Goal: Task Accomplishment & Management: Use online tool/utility

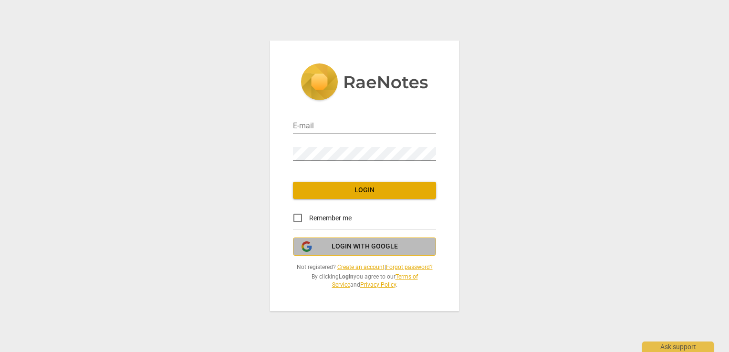
click at [334, 245] on span "Login with Google" at bounding box center [365, 247] width 66 height 10
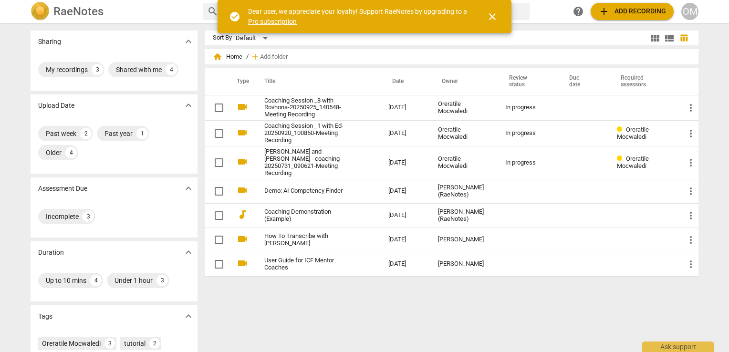
click at [489, 15] on span "close" at bounding box center [492, 16] width 11 height 11
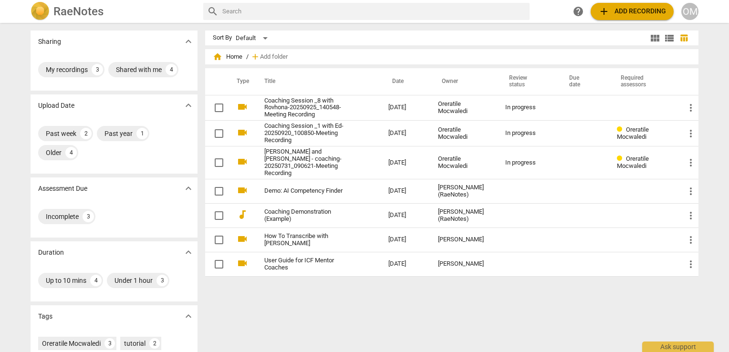
click at [603, 10] on span "add" at bounding box center [603, 11] width 11 height 11
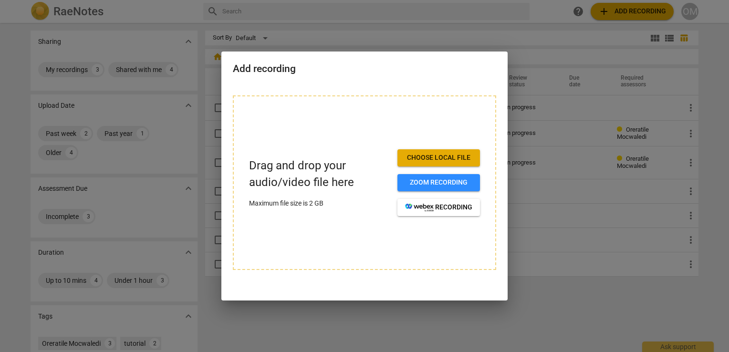
click at [436, 154] on span "Choose local file" at bounding box center [438, 158] width 67 height 10
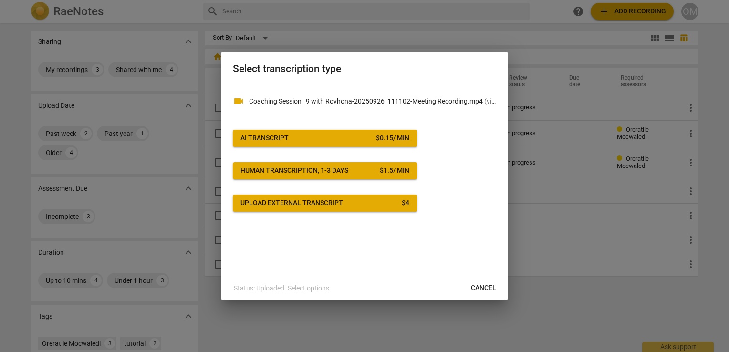
click at [319, 144] on button "AI Transcript $ 0.15 / min" at bounding box center [325, 138] width 184 height 17
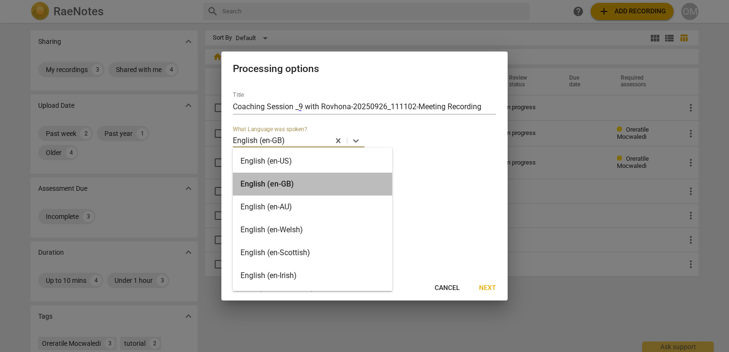
click at [317, 185] on div "English (en-GB)" at bounding box center [312, 184] width 159 height 23
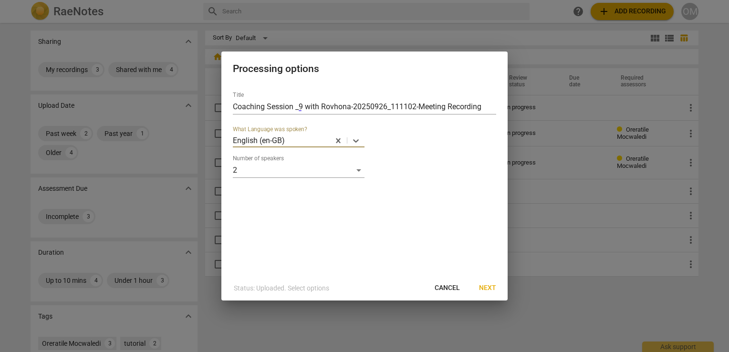
click at [491, 291] on span "Next" at bounding box center [487, 288] width 17 height 10
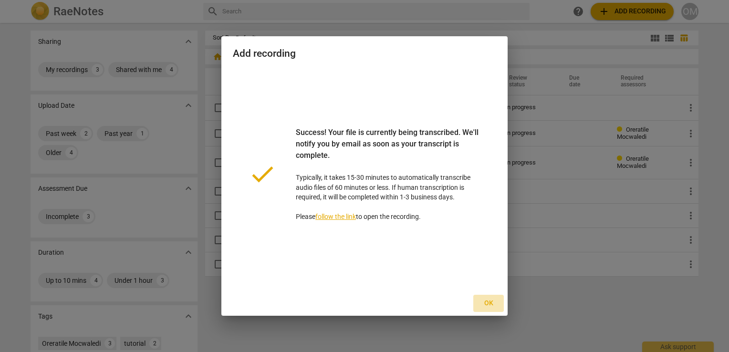
click at [491, 303] on span "Ok" at bounding box center [488, 304] width 15 height 10
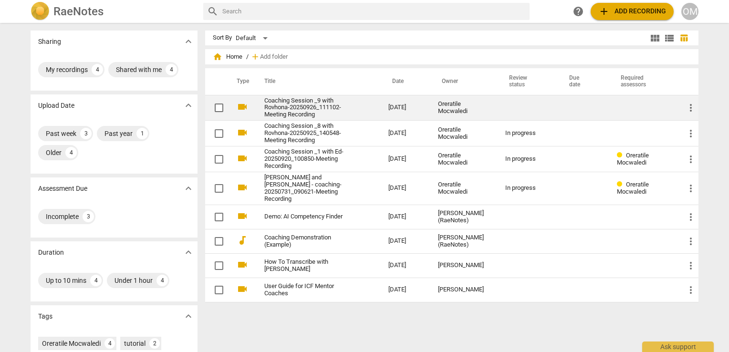
click at [215, 105] on input "checkbox" at bounding box center [219, 107] width 20 height 11
checkbox input "false"
click at [269, 107] on link "Coaching Session _9 with Rovhona-20250926_111102-Meeting Recording" at bounding box center [309, 107] width 90 height 21
click at [269, 0] on html "RaeNotes search help add Add recording OM Sharing expand_more My recordings 4 S…" at bounding box center [364, 0] width 729 height 0
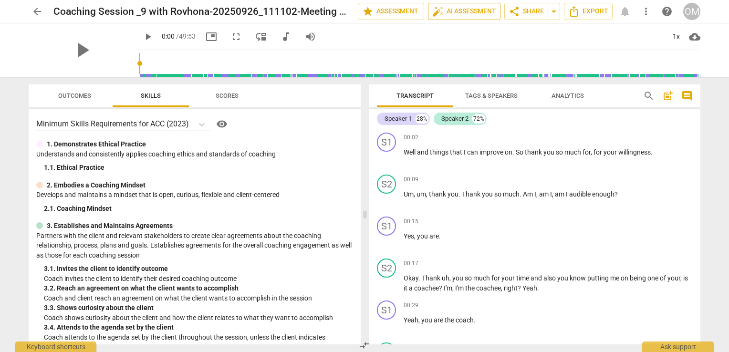
click at [450, 12] on span "auto_fix_high AI Assessment" at bounding box center [464, 11] width 64 height 11
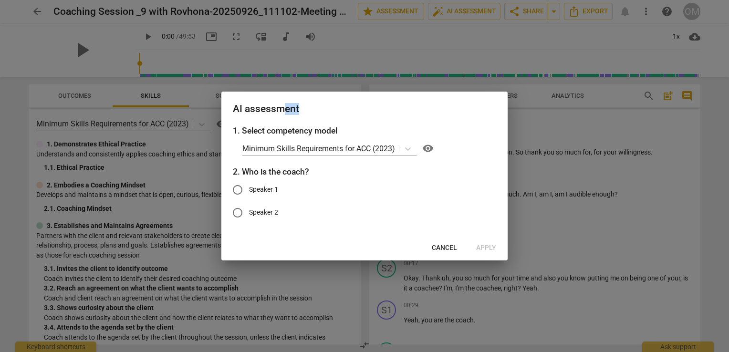
drag, startPoint x: 368, startPoint y: 107, endPoint x: 284, endPoint y: 107, distance: 83.5
click at [284, 107] on h2 "AI assessment" at bounding box center [364, 109] width 263 height 12
click at [449, 249] on span "Cancel" at bounding box center [444, 248] width 25 height 10
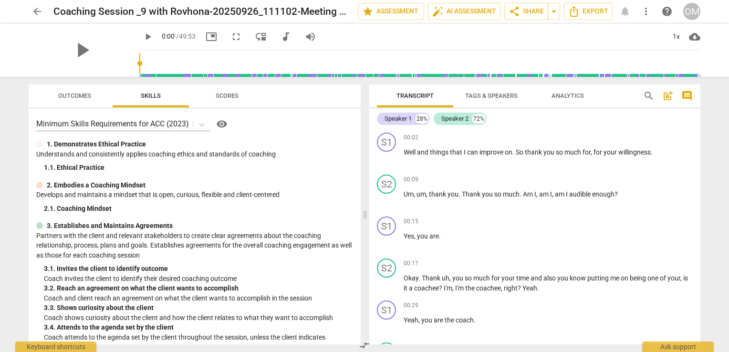
click at [698, 123] on div "Speaker 1 28% Speaker 2 72% S1 play_arrow pause 00:02 + Add competency keyboard…" at bounding box center [534, 227] width 331 height 236
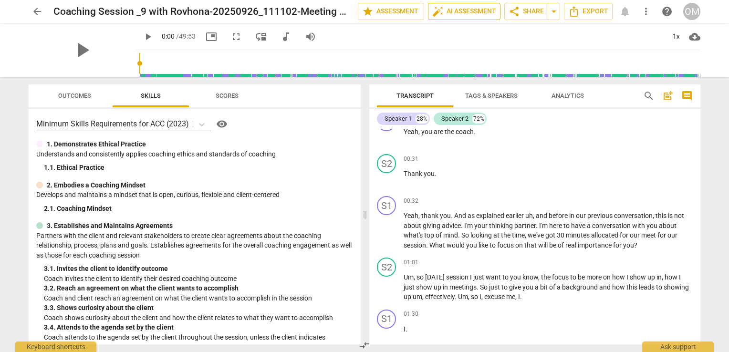
click at [469, 11] on span "auto_fix_high AI Assessment" at bounding box center [464, 11] width 64 height 11
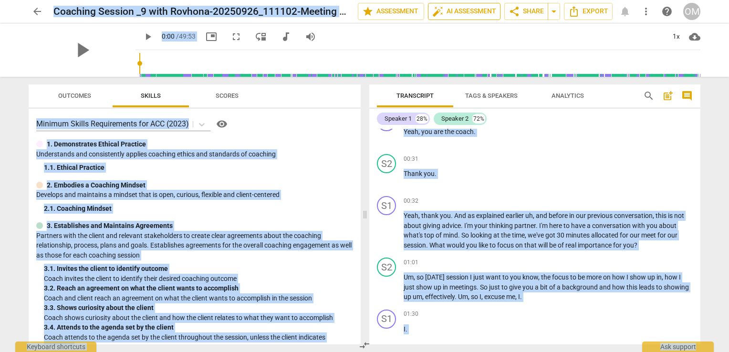
click at [477, 10] on span "auto_fix_high AI Assessment" at bounding box center [464, 11] width 64 height 11
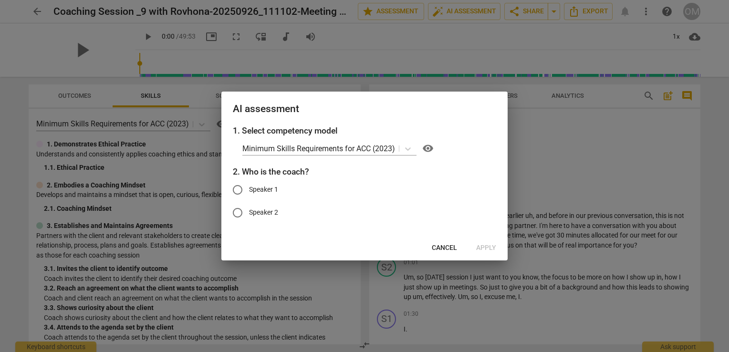
click at [260, 189] on span "Speaker 1" at bounding box center [263, 190] width 29 height 10
click at [249, 189] on input "Speaker 1" at bounding box center [237, 189] width 23 height 23
radio input "true"
click at [489, 245] on span "Apply" at bounding box center [486, 248] width 20 height 10
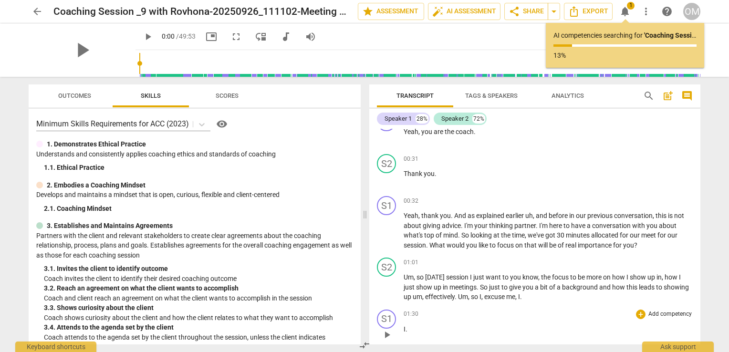
click at [460, 325] on p "I ." at bounding box center [548, 329] width 289 height 10
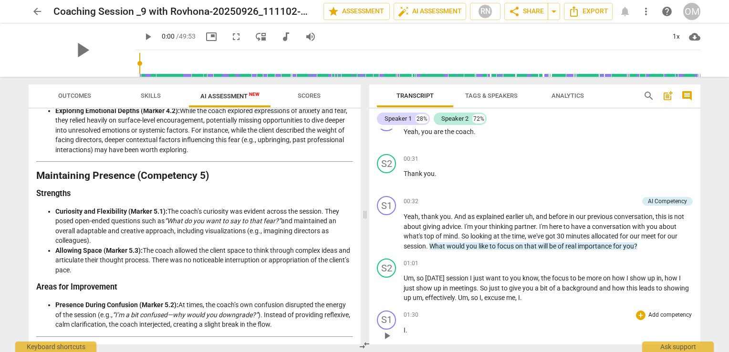
scroll to position [836, 0]
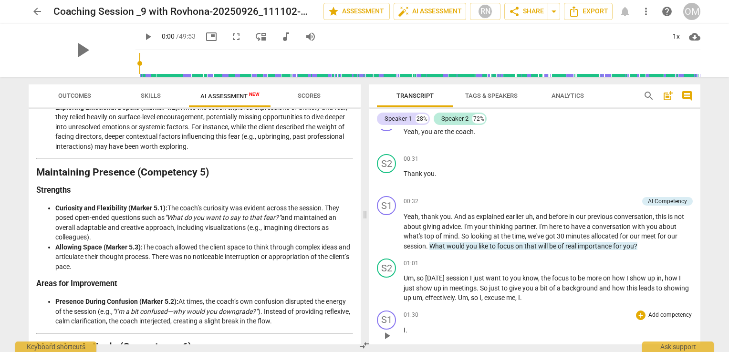
click at [357, 224] on div "Disclaimer: AI can make mistakes. Consult a qualified mentor coach before actin…" at bounding box center [195, 227] width 332 height 236
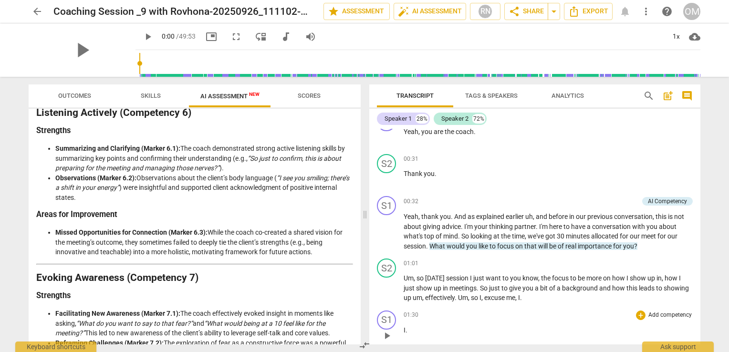
scroll to position [1073, 0]
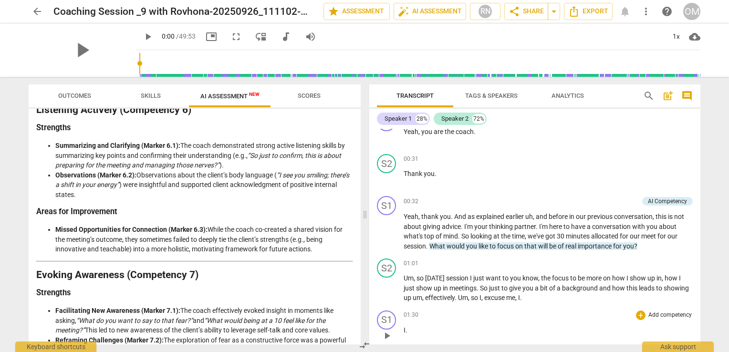
click at [357, 251] on div "Disclaimer: AI can make mistakes. Consult a qualified mentor coach before actin…" at bounding box center [195, 227] width 332 height 236
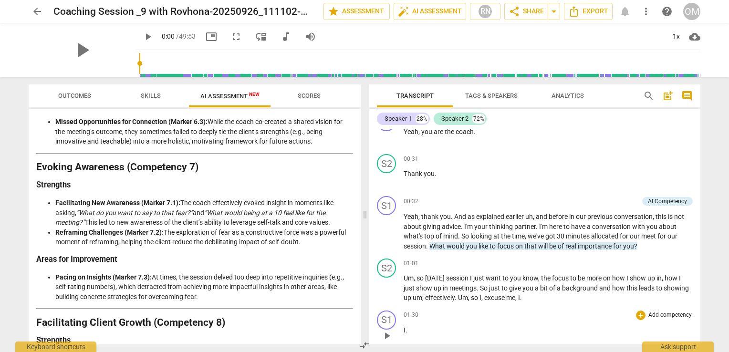
scroll to position [1187, 0]
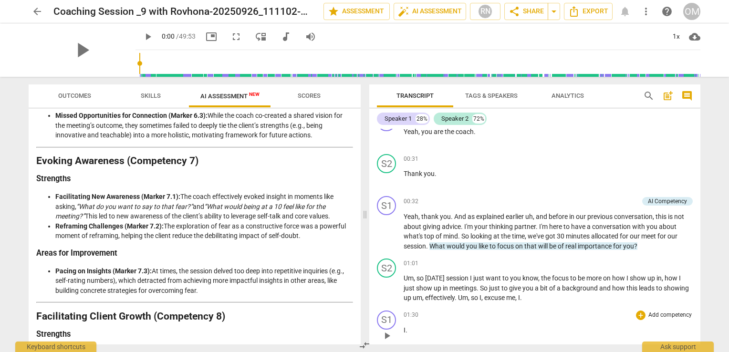
click at [357, 262] on div "Disclaimer: AI can make mistakes. Consult a qualified mentor coach before actin…" at bounding box center [195, 227] width 332 height 236
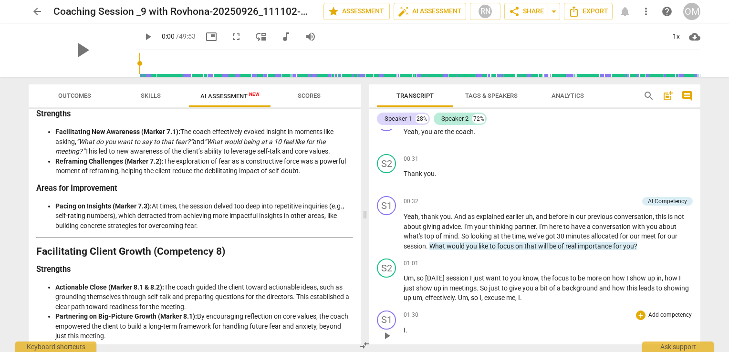
scroll to position [1310, 0]
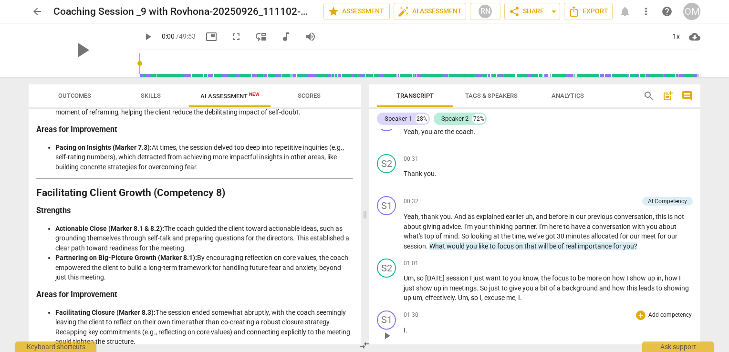
click at [356, 285] on div "Disclaimer: AI can make mistakes. Consult a qualified mentor coach before actin…" at bounding box center [195, 227] width 332 height 236
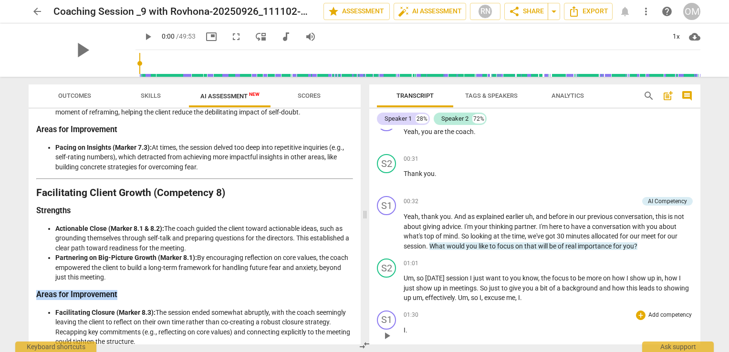
click at [356, 285] on div "Disclaimer: AI can make mistakes. Consult a qualified mentor coach before actin…" at bounding box center [195, 227] width 332 height 236
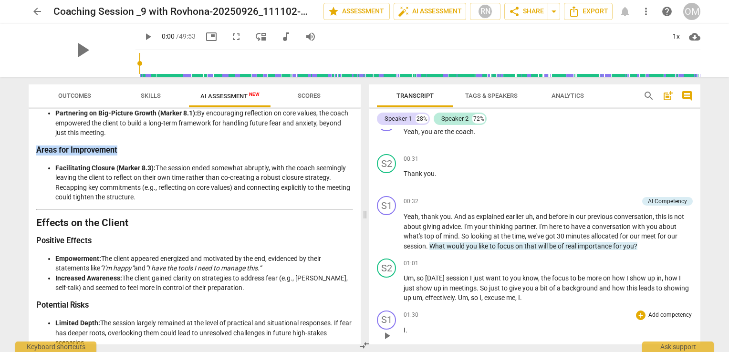
scroll to position [1467, 0]
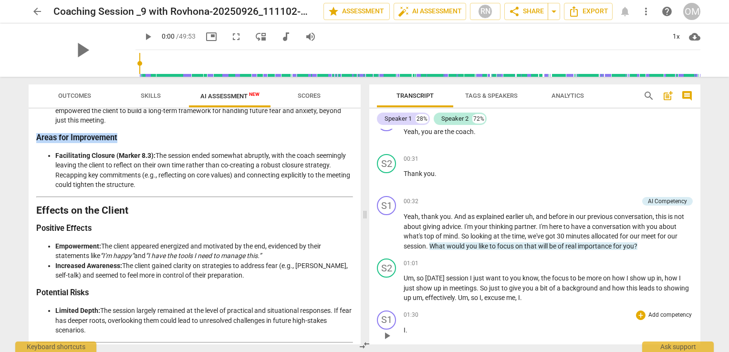
click at [357, 300] on div "Disclaimer: AI can make mistakes. Consult a qualified mentor coach before actin…" at bounding box center [195, 227] width 332 height 236
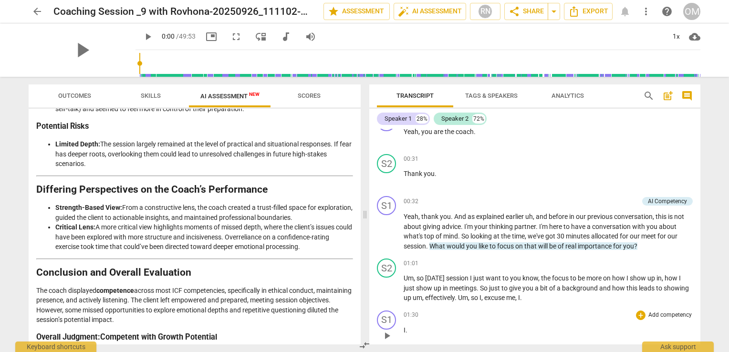
scroll to position [1664, 0]
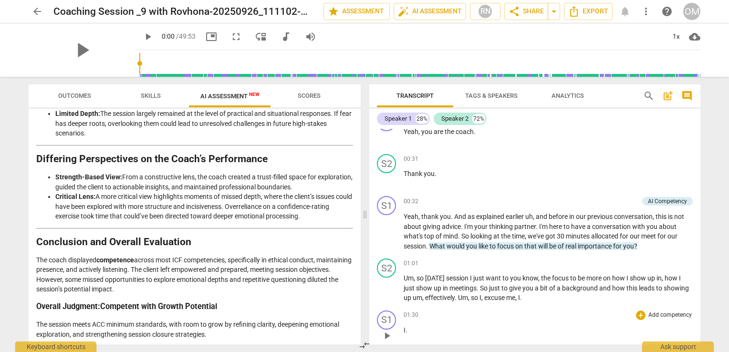
click at [314, 94] on span "Scores" at bounding box center [309, 95] width 23 height 7
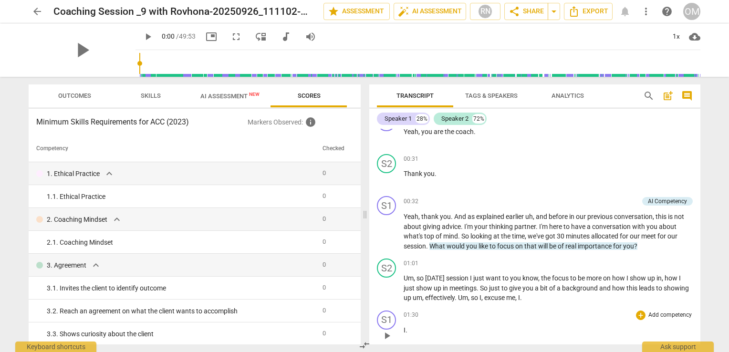
click at [238, 100] on span "AI Assessment New" at bounding box center [229, 96] width 59 height 7
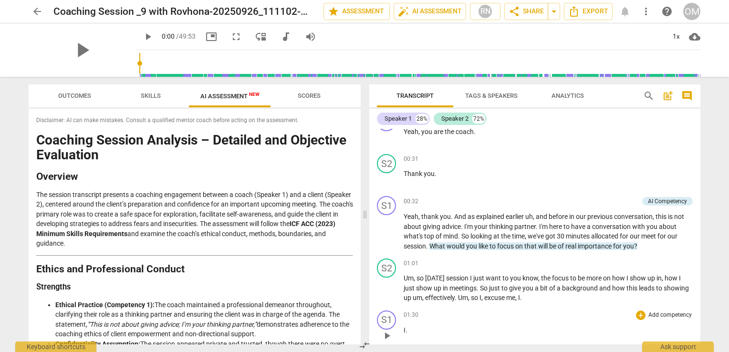
click at [157, 95] on span "Skills" at bounding box center [151, 95] width 20 height 7
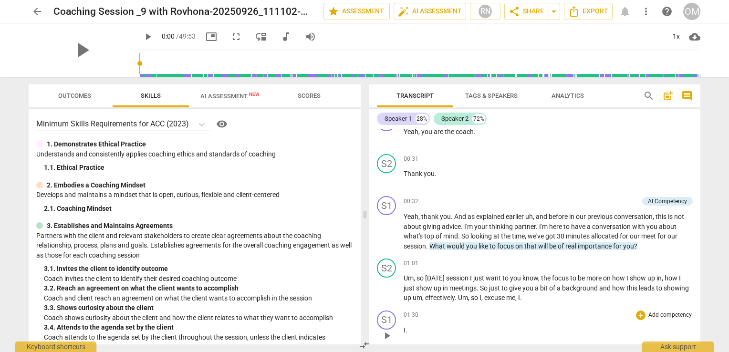
scroll to position [0, 0]
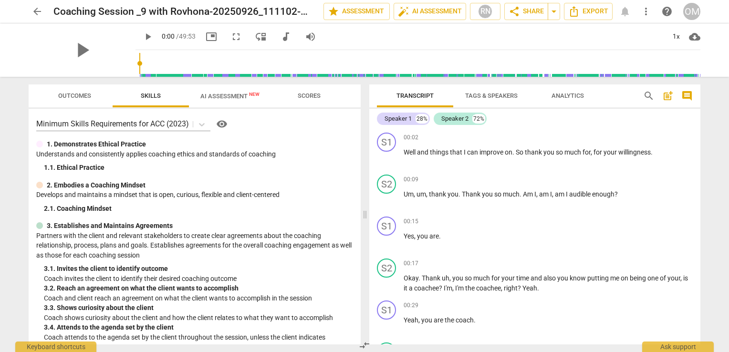
click at [699, 127] on div "Speaker 1 28% Speaker 2 72% S1 play_arrow pause 00:02 + Add competency keyboard…" at bounding box center [534, 227] width 331 height 236
click at [36, 9] on span "arrow_back" at bounding box center [36, 11] width 11 height 11
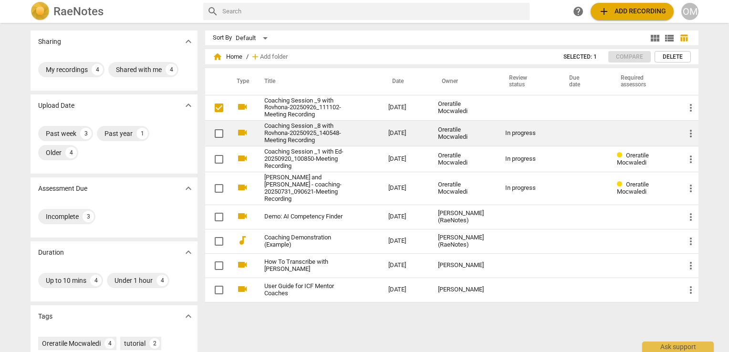
click at [310, 131] on link "Coaching Session _8 with Rovhona-20250925_140548-Meeting Recording" at bounding box center [309, 133] width 90 height 21
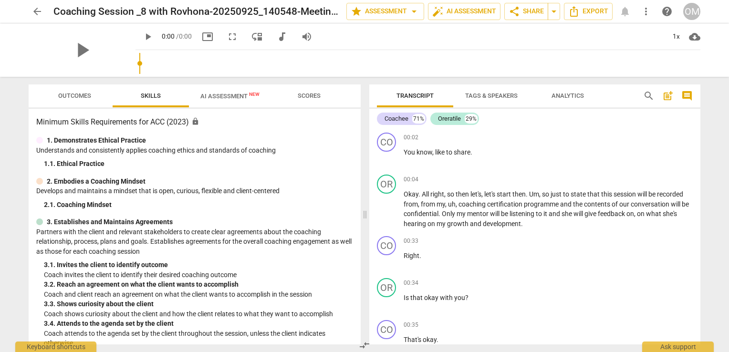
click at [232, 94] on span "AI Assessment New" at bounding box center [229, 96] width 59 height 7
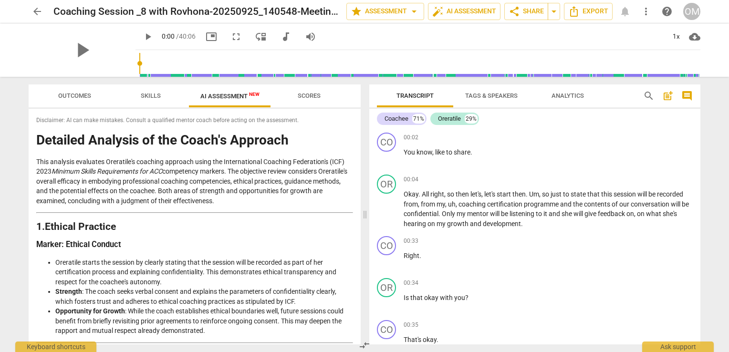
scroll to position [44, 0]
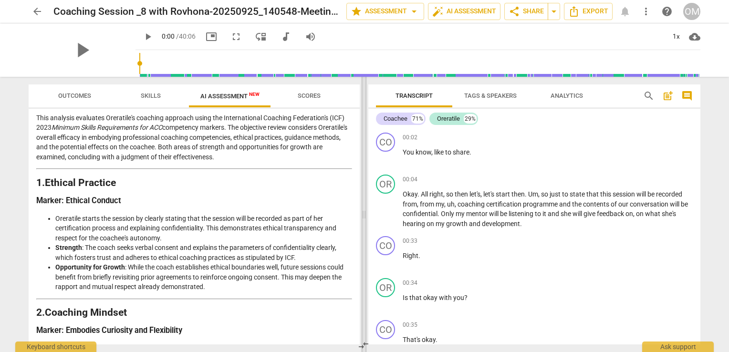
drag, startPoint x: 362, startPoint y: 182, endPoint x: 361, endPoint y: 187, distance: 5.0
click at [361, 187] on span at bounding box center [364, 214] width 6 height 275
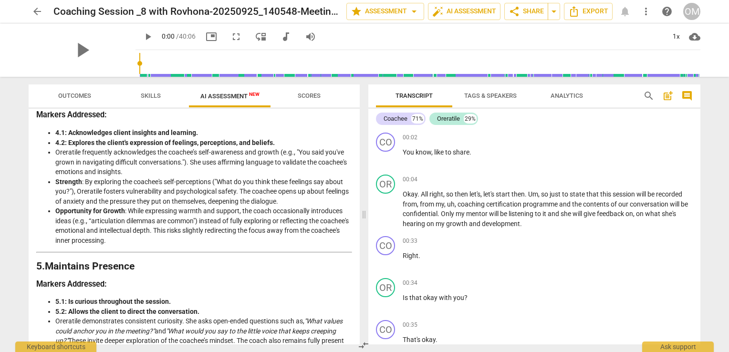
scroll to position [586, 0]
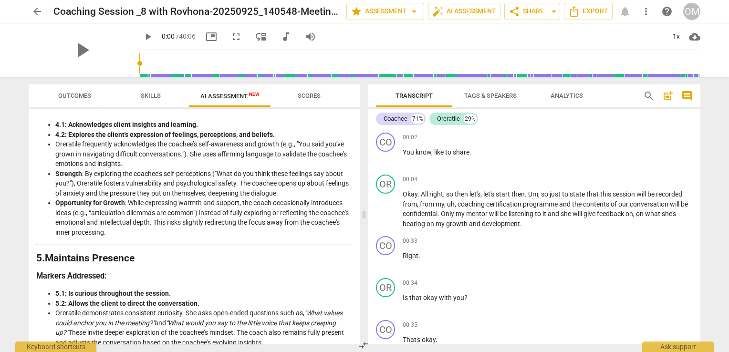
click at [361, 211] on div "Outcomes Skills AI Assessment New Scores Disclaimer: AI can make mistakes. Cons…" at bounding box center [192, 214] width 343 height 275
